Goal: Task Accomplishment & Management: Manage account settings

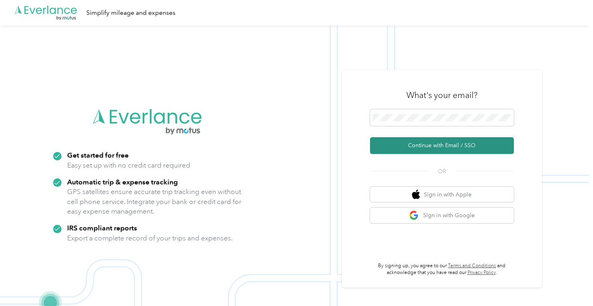
click at [449, 147] on button "Continue with Email / SSO" at bounding box center [442, 145] width 144 height 17
click at [432, 144] on button "Continue with Email / SSO" at bounding box center [442, 145] width 144 height 17
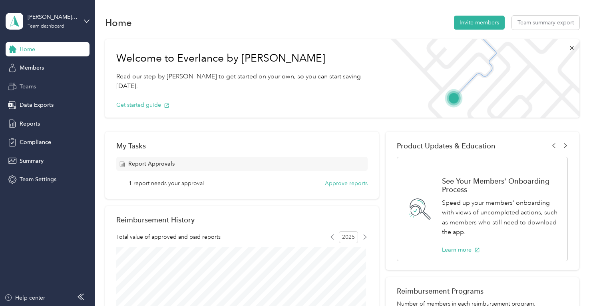
click at [23, 83] on span "Teams" at bounding box center [28, 86] width 16 height 8
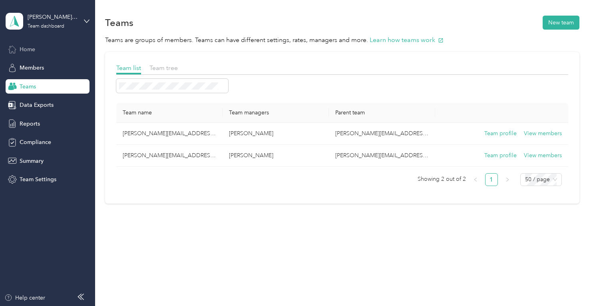
click at [33, 50] on span "Home" at bounding box center [28, 49] width 16 height 8
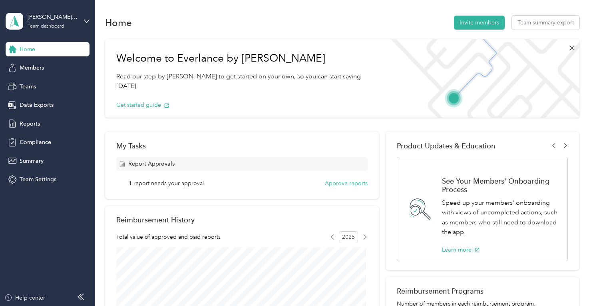
click at [85, 24] on div "[PERSON_NAME][EMAIL_ADDRESS][PERSON_NAME][DOMAIN_NAME] Team dashboard" at bounding box center [48, 21] width 84 height 28
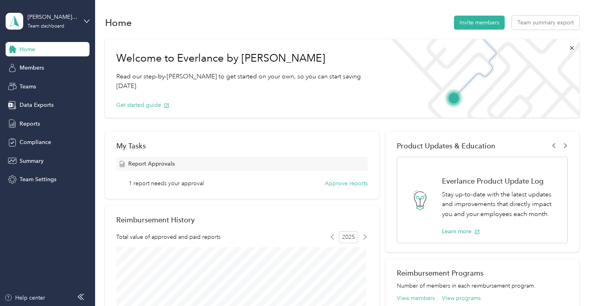
click at [56, 219] on aside "[PERSON_NAME][EMAIL_ADDRESS][PERSON_NAME][DOMAIN_NAME] Team dashboard Home Memb…" at bounding box center [47, 153] width 95 height 306
click at [34, 85] on span "Teams" at bounding box center [28, 86] width 16 height 8
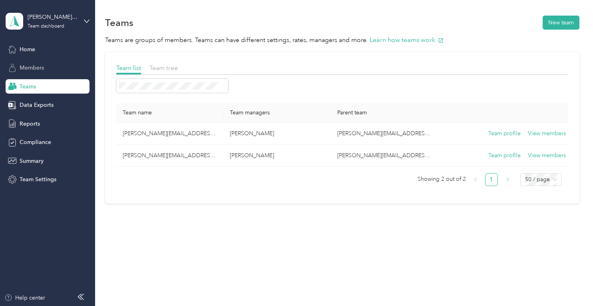
click at [41, 66] on span "Members" at bounding box center [32, 67] width 24 height 8
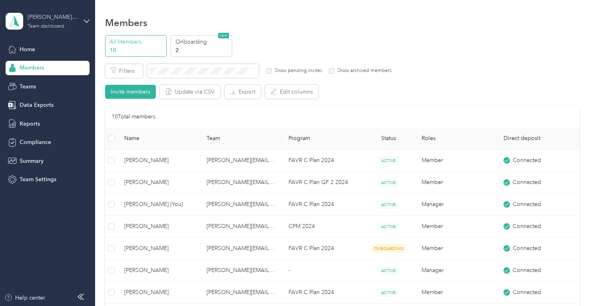
click at [56, 27] on div "Team dashboard" at bounding box center [46, 26] width 37 height 5
click at [34, 68] on div "Team dashboard" at bounding box center [134, 66] width 247 height 14
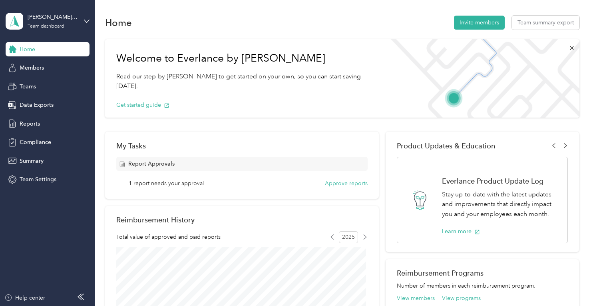
click at [210, 182] on div "1 report needs your approval Approve reports" at bounding box center [248, 183] width 239 height 8
click at [334, 182] on button "Approve reports" at bounding box center [346, 183] width 43 height 8
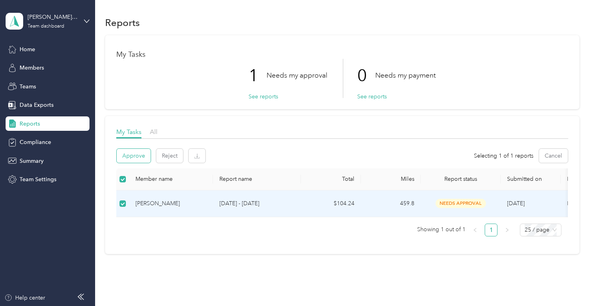
click at [139, 155] on button "Approve" at bounding box center [134, 156] width 34 height 14
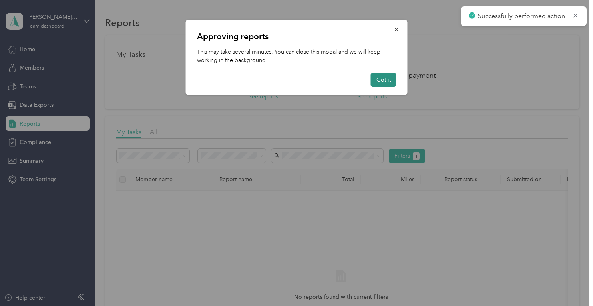
click at [376, 77] on button "Got it" at bounding box center [384, 80] width 26 height 14
